Goal: Find specific page/section: Find specific page/section

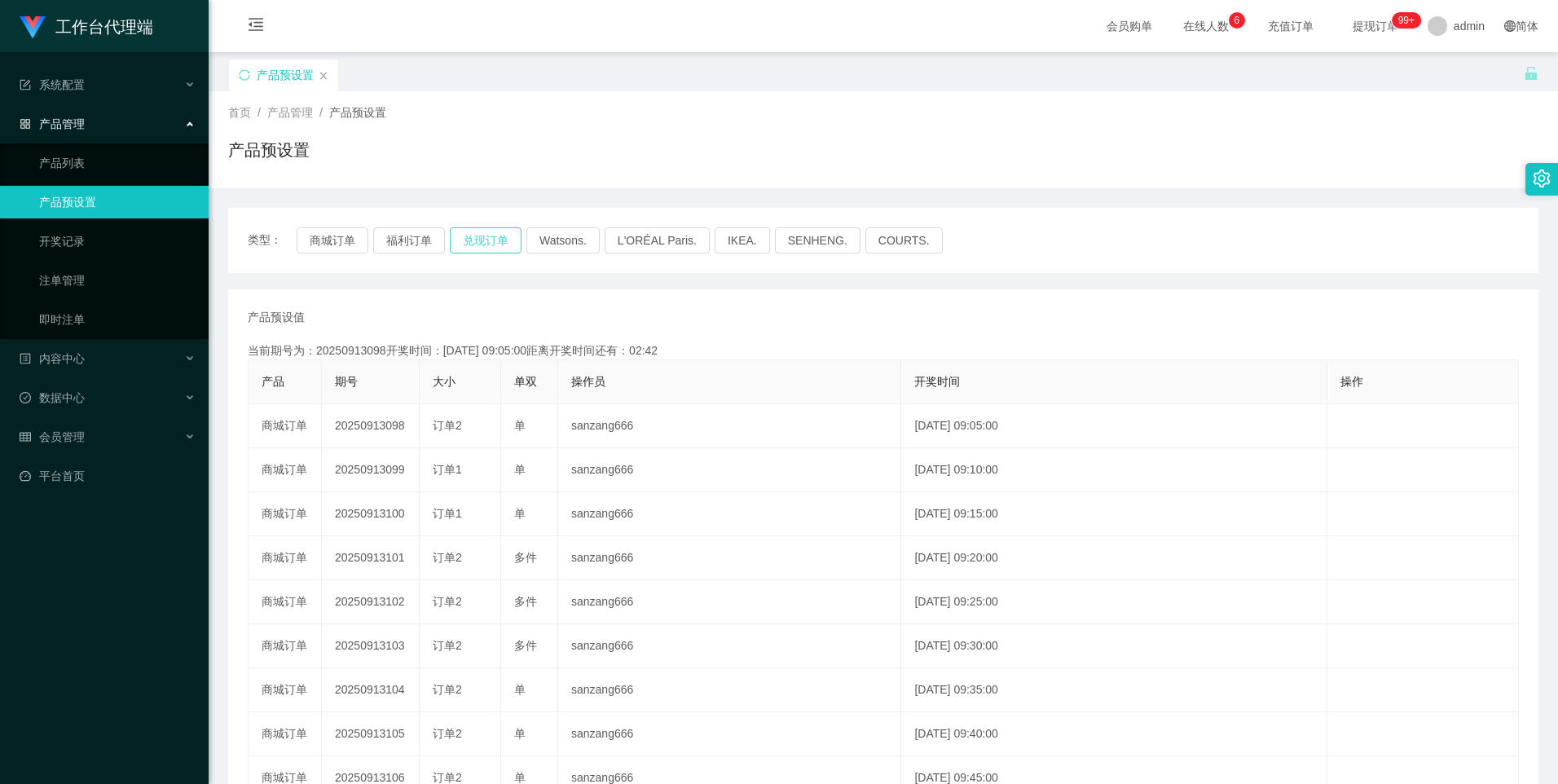
click at [400, 234] on button "兑现订单" at bounding box center [486, 240] width 72 height 26
click at [323, 244] on button "商城订单" at bounding box center [333, 240] width 72 height 26
click at [400, 246] on button "福利订单" at bounding box center [409, 240] width 72 height 26
click at [400, 232] on button "兑现订单" at bounding box center [486, 240] width 72 height 26
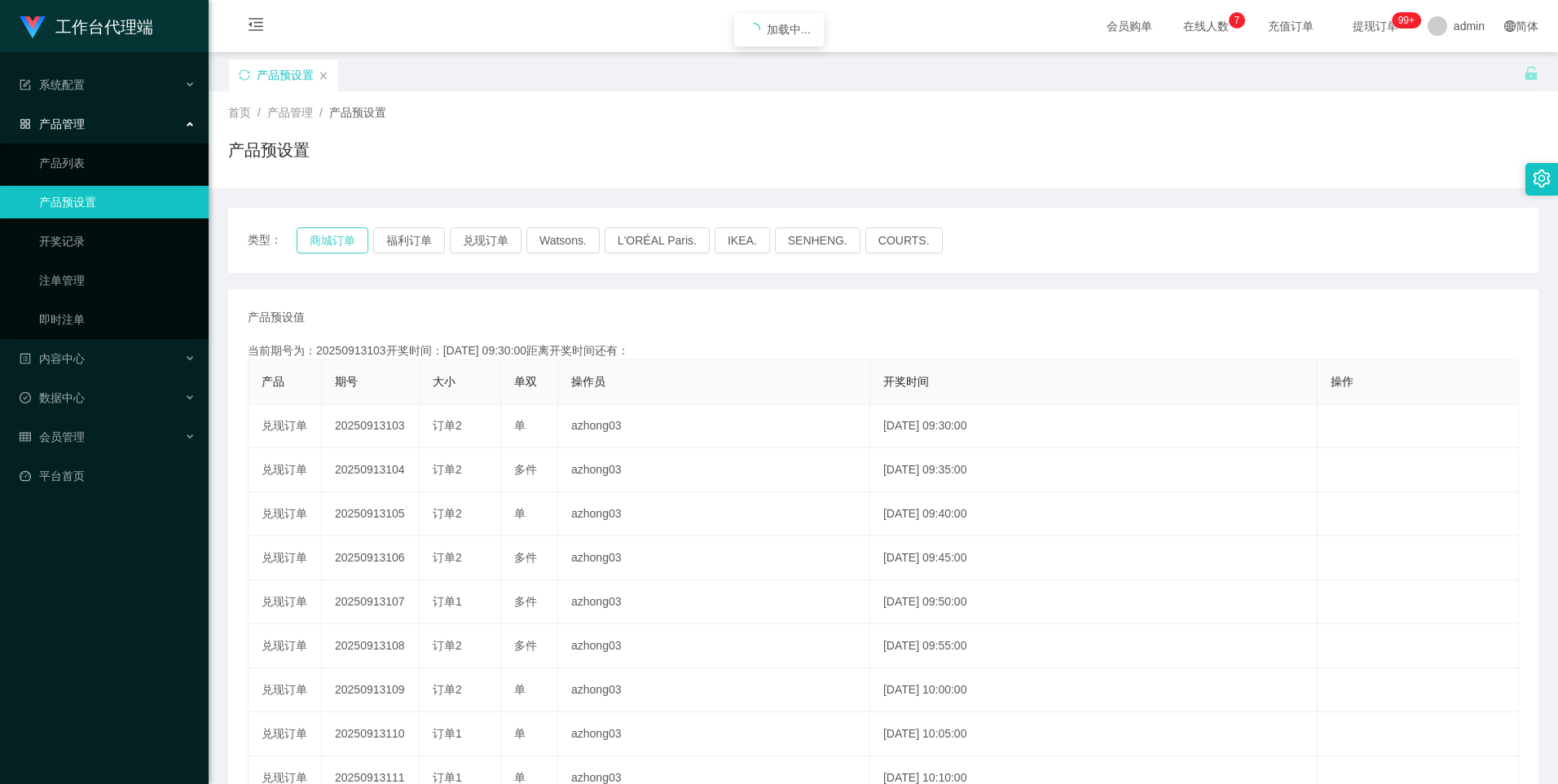
click at [348, 234] on button "商城订单" at bounding box center [333, 240] width 72 height 26
